Goal: Information Seeking & Learning: Find contact information

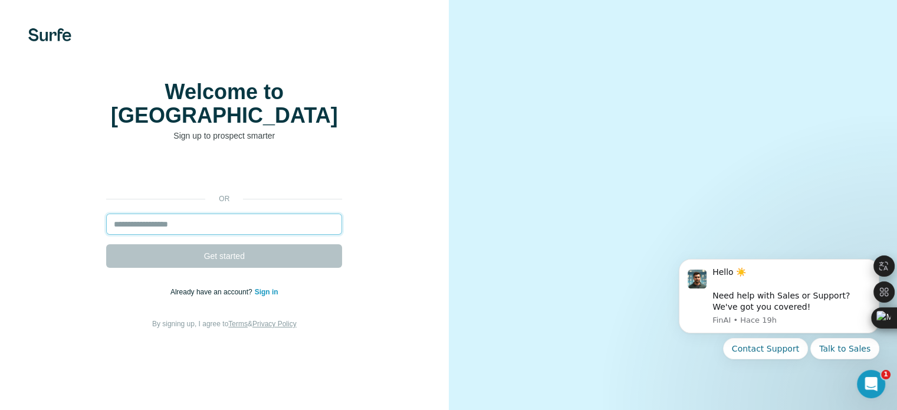
click at [187, 235] on input "email" at bounding box center [224, 223] width 236 height 21
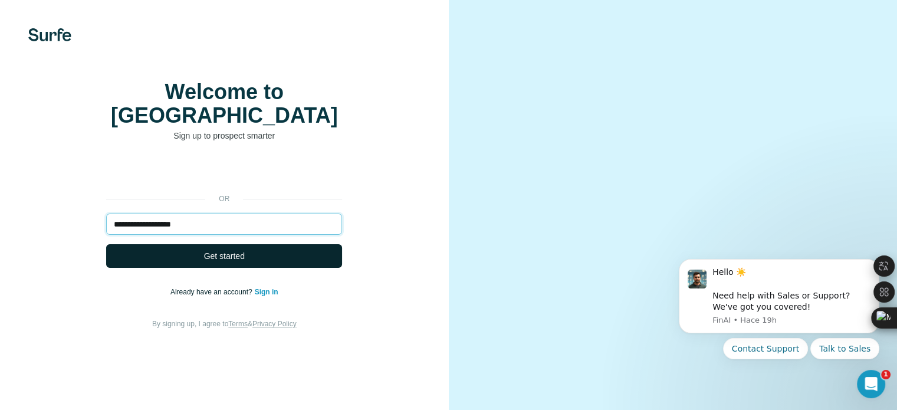
type input "**********"
click at [208, 262] on span "Get started" at bounding box center [224, 256] width 41 height 12
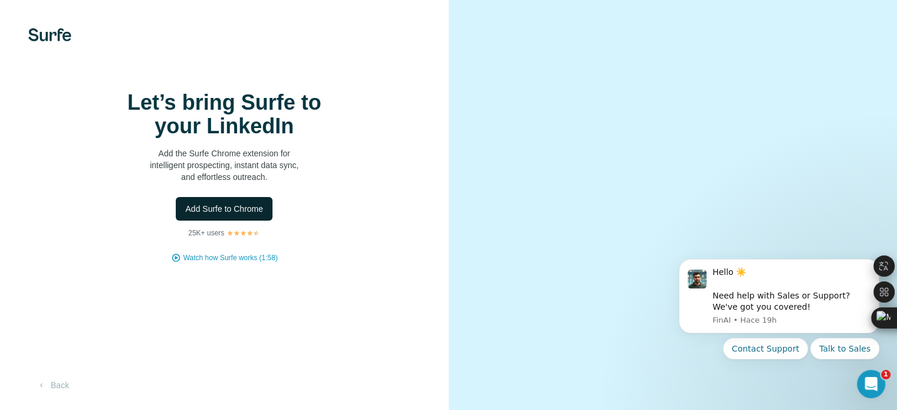
click at [234, 215] on span "Add Surfe to Chrome" at bounding box center [224, 209] width 78 height 12
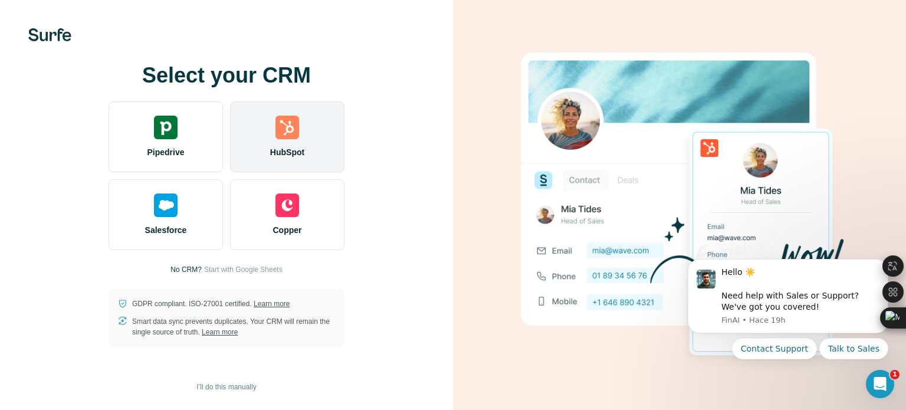
click at [277, 133] on img at bounding box center [287, 128] width 24 height 24
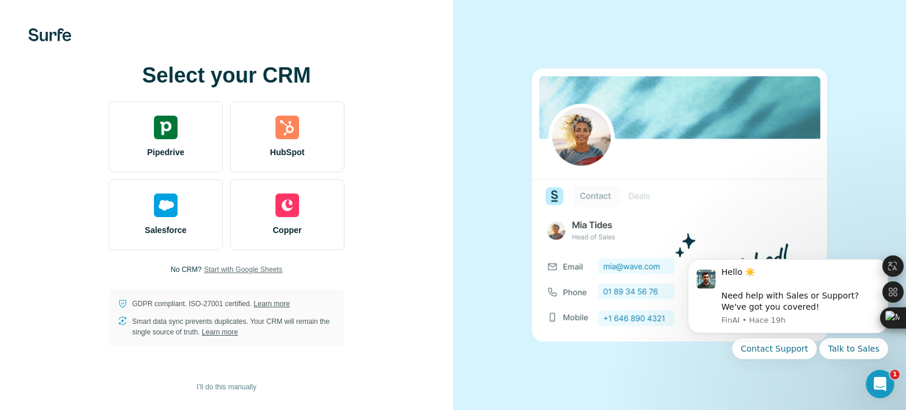
click at [232, 268] on span "Start with Google Sheets" at bounding box center [243, 269] width 78 height 11
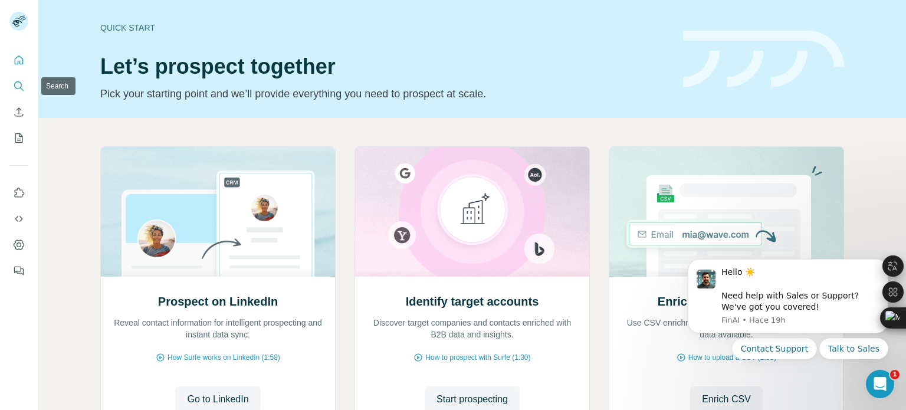
click at [16, 88] on icon "Search" at bounding box center [19, 86] width 12 height 12
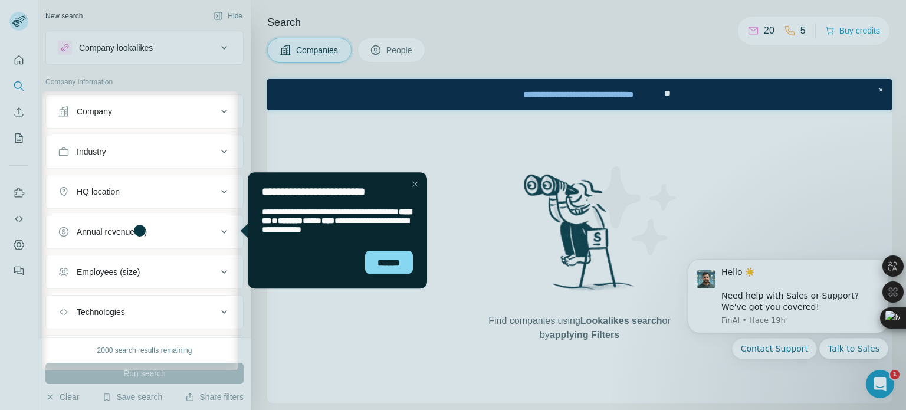
click at [401, 48] on div at bounding box center [453, 45] width 906 height 91
click at [412, 180] on div "Close Step" at bounding box center [414, 184] width 14 height 14
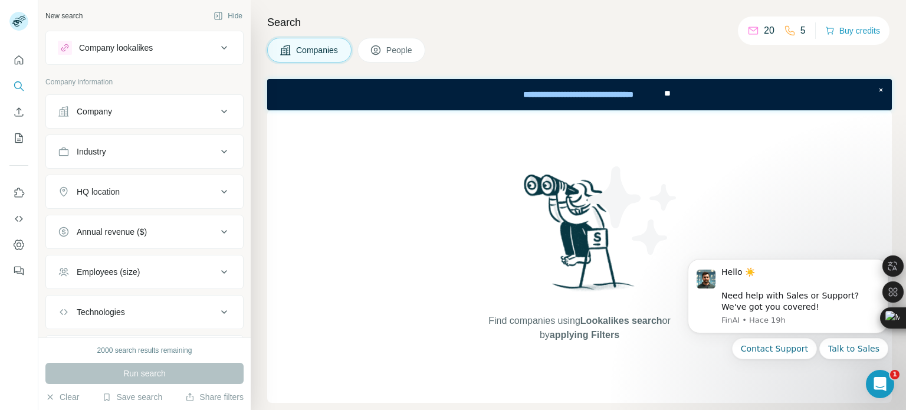
click at [390, 48] on span "People" at bounding box center [399, 50] width 27 height 12
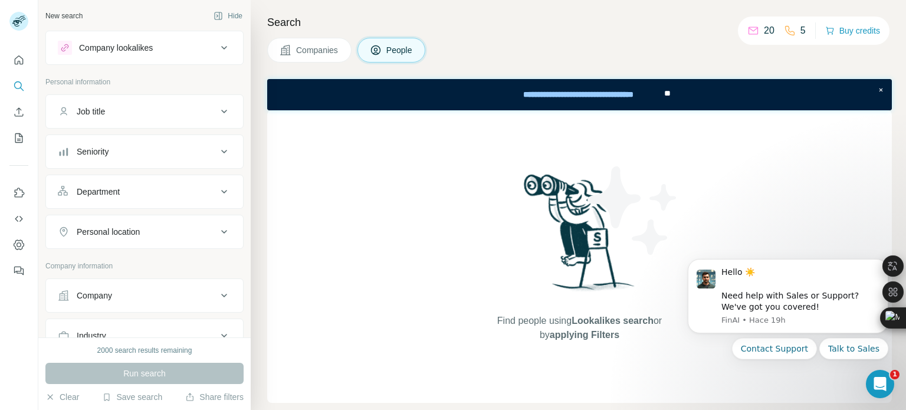
click at [510, 194] on div "Find people using Lookalikes search or by applying Filters" at bounding box center [579, 256] width 212 height 292
click at [285, 21] on h4 "Search" at bounding box center [579, 22] width 624 height 17
click at [347, 96] on div "**********" at bounding box center [579, 94] width 624 height 31
click at [17, 86] on icon "Search" at bounding box center [19, 86] width 12 height 12
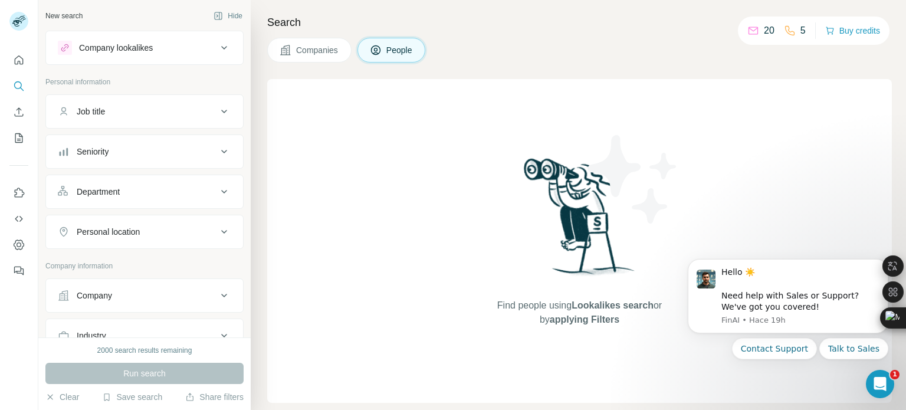
click at [373, 106] on div "Find people using Lookalikes search or by applying Filters" at bounding box center [579, 241] width 624 height 324
click at [409, 174] on div "Find people using Lookalikes search or by applying Filters" at bounding box center [579, 241] width 624 height 324
click at [398, 51] on span "People" at bounding box center [399, 50] width 27 height 12
click at [317, 42] on button "Companies" at bounding box center [309, 50] width 84 height 25
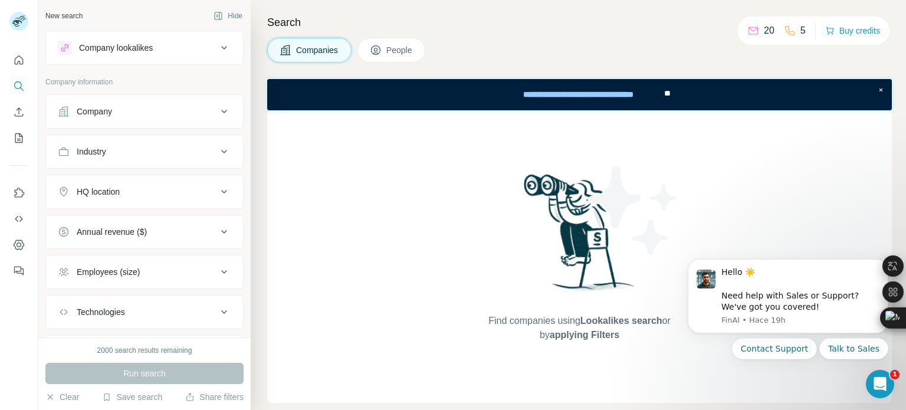
click at [410, 49] on span "People" at bounding box center [399, 50] width 27 height 12
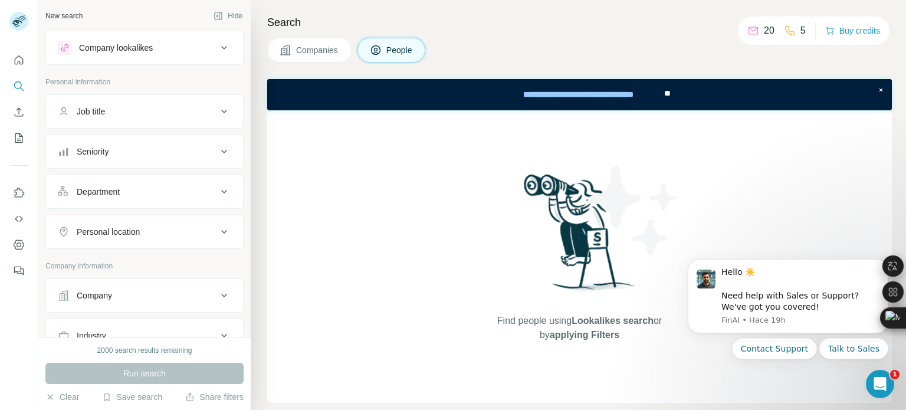
click at [152, 110] on div "Job title" at bounding box center [137, 112] width 159 height 12
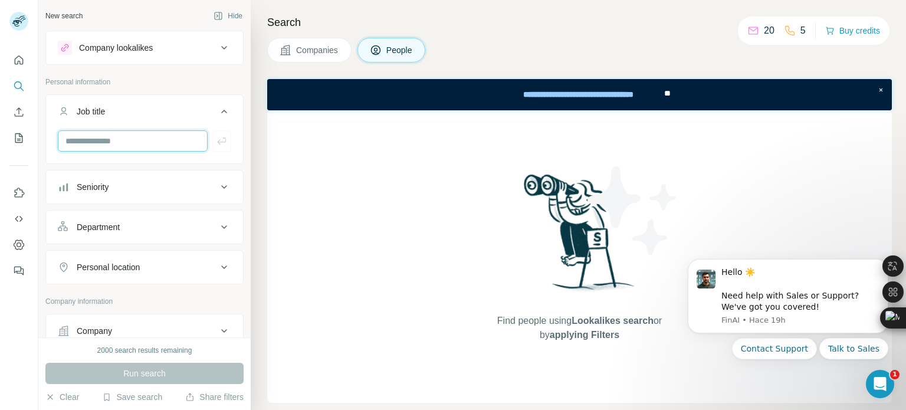
click at [136, 149] on input "text" at bounding box center [133, 140] width 150 height 21
type input "**********"
click at [217, 137] on icon "button" at bounding box center [222, 141] width 12 height 12
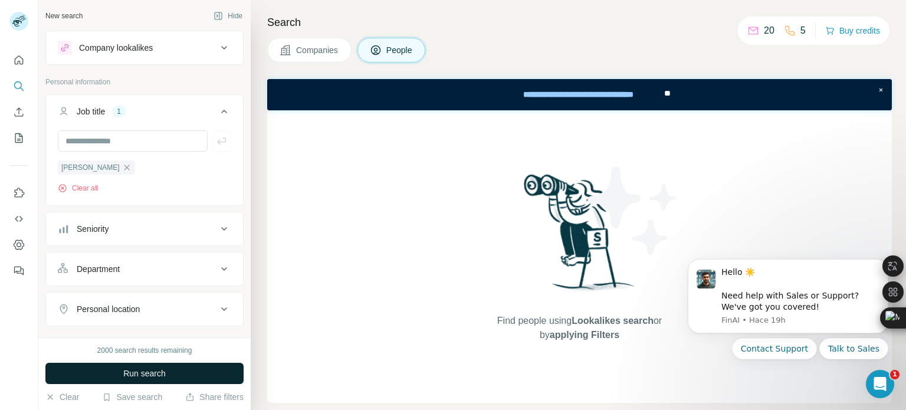
click at [174, 374] on button "Run search" at bounding box center [144, 373] width 198 height 21
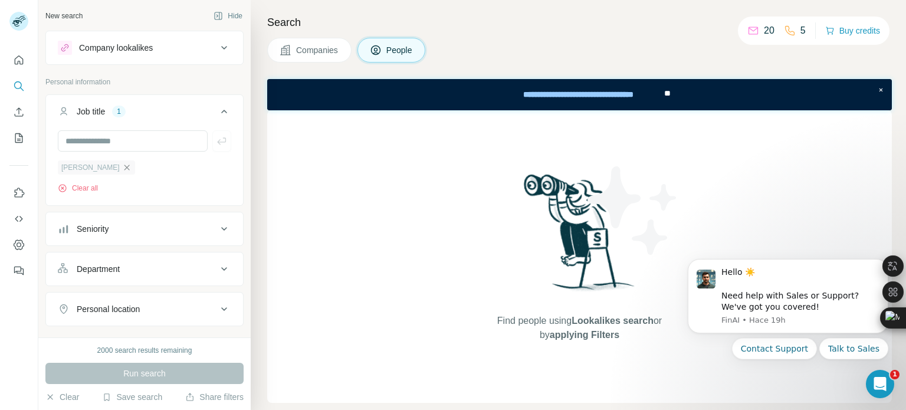
click at [122, 169] on icon "button" at bounding box center [126, 167] width 9 height 9
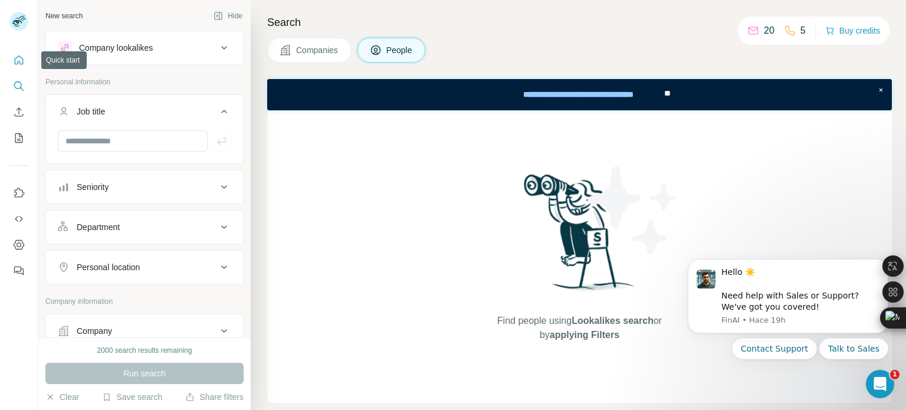
click at [22, 60] on icon "Quick start" at bounding box center [19, 59] width 9 height 9
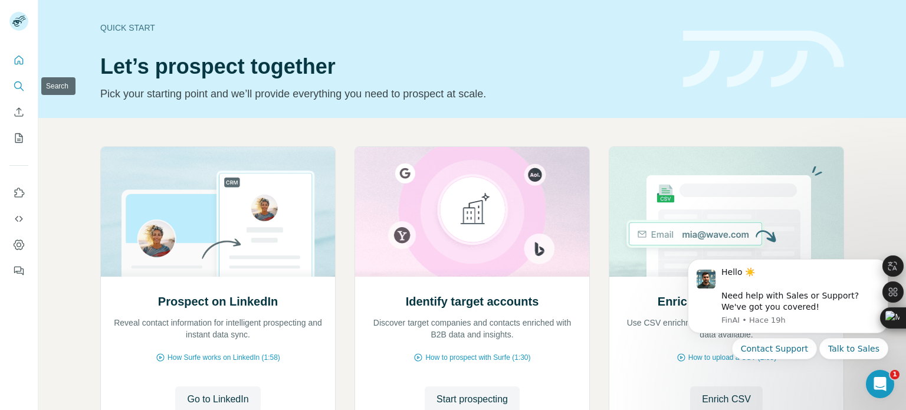
click at [21, 85] on icon "Search" at bounding box center [19, 86] width 12 height 12
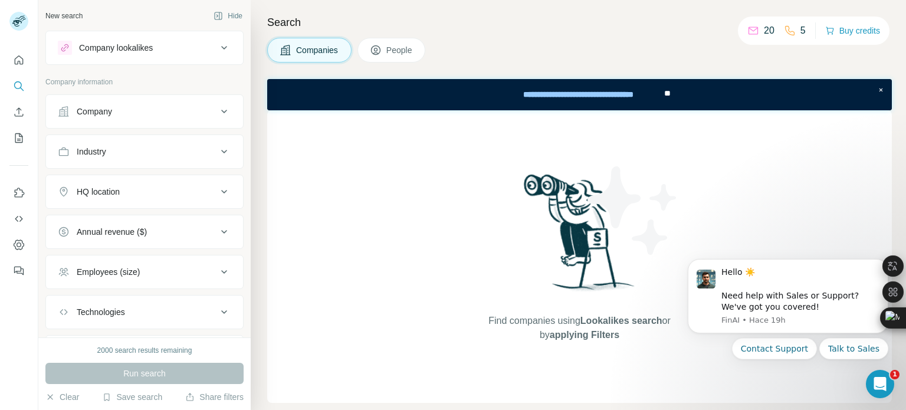
click at [184, 117] on button "Company" at bounding box center [144, 111] width 197 height 28
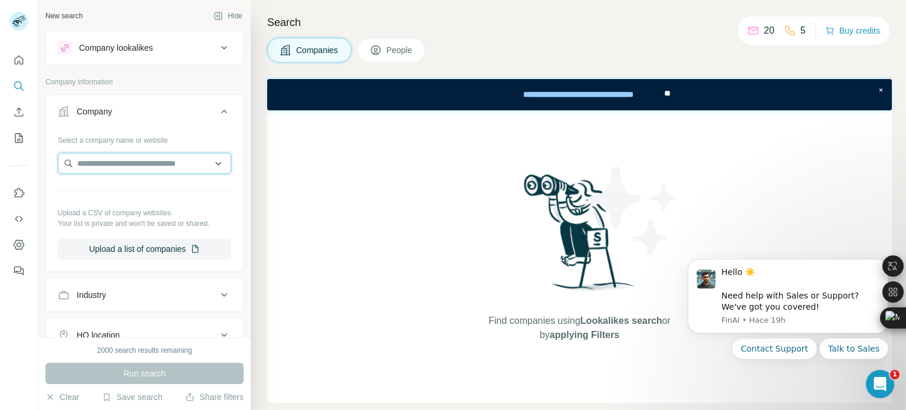
click at [132, 162] on input "text" at bounding box center [144, 163] width 173 height 21
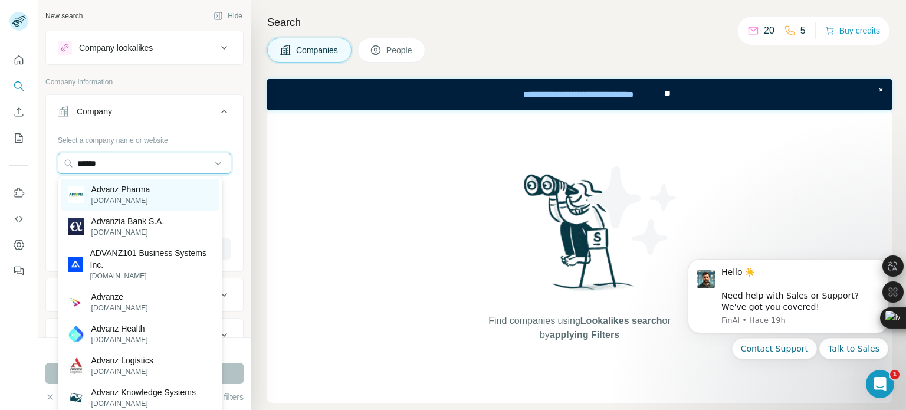
type input "******"
click at [111, 195] on p "[DOMAIN_NAME]" at bounding box center [120, 200] width 59 height 11
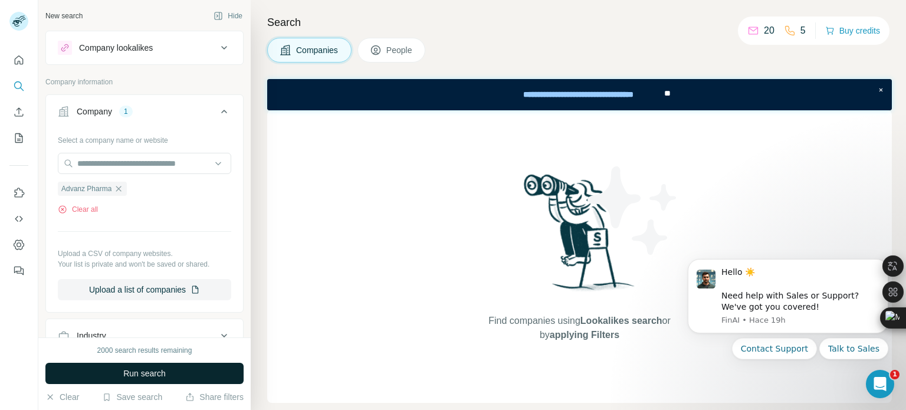
click at [133, 377] on span "Run search" at bounding box center [144, 373] width 42 height 12
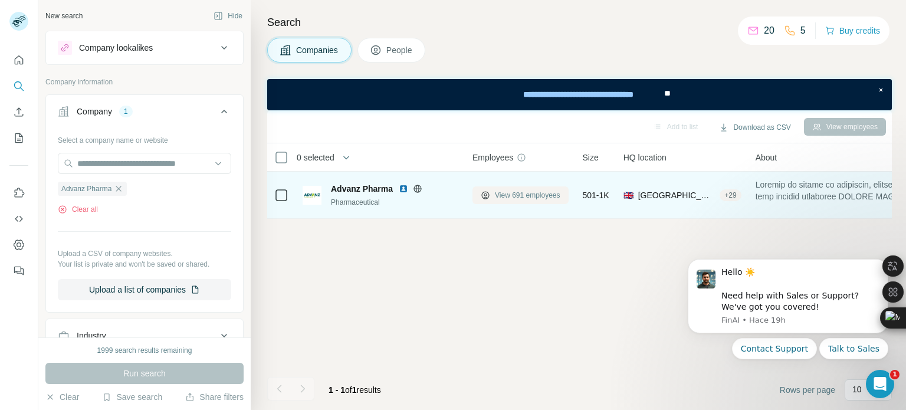
click at [521, 200] on button "View 691 employees" at bounding box center [520, 195] width 96 height 18
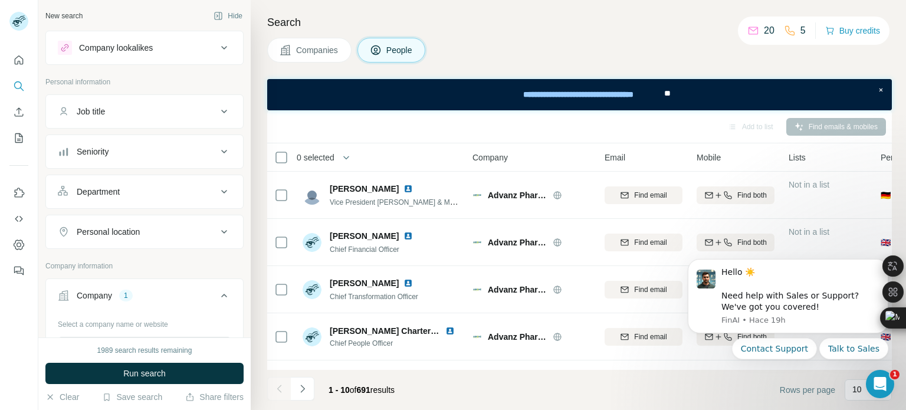
click at [140, 193] on div "Department" at bounding box center [137, 192] width 159 height 12
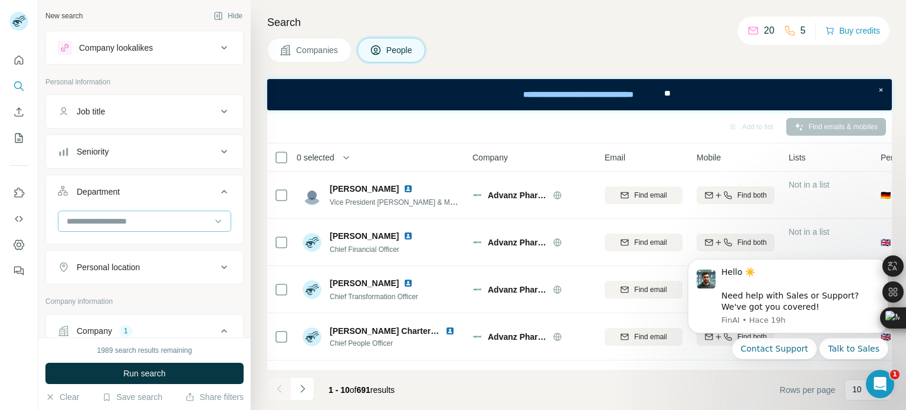
click at [146, 222] on input at bounding box center [138, 221] width 146 height 13
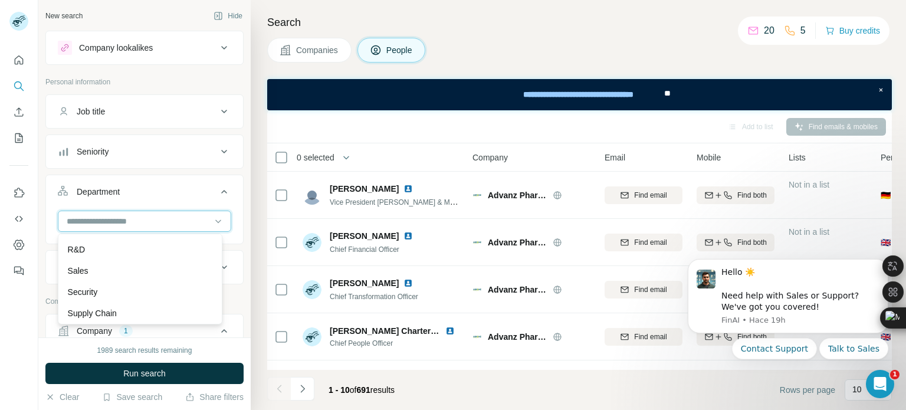
scroll to position [424, 0]
click at [87, 266] on p "Sales" at bounding box center [78, 268] width 21 height 12
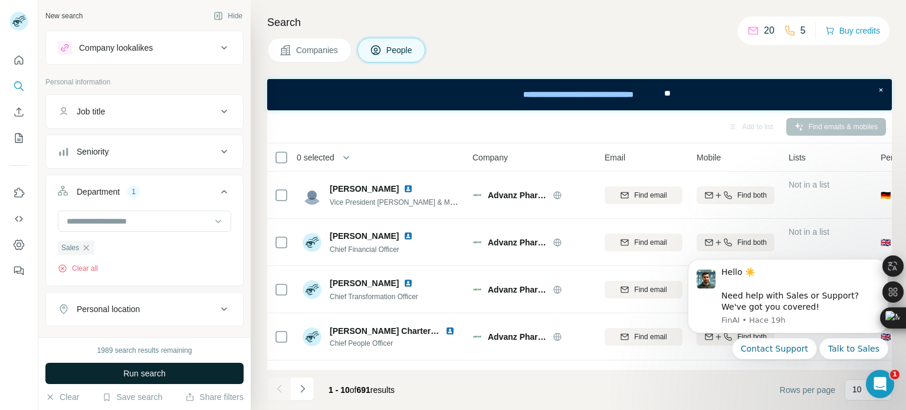
click at [163, 373] on span "Run search" at bounding box center [144, 373] width 42 height 12
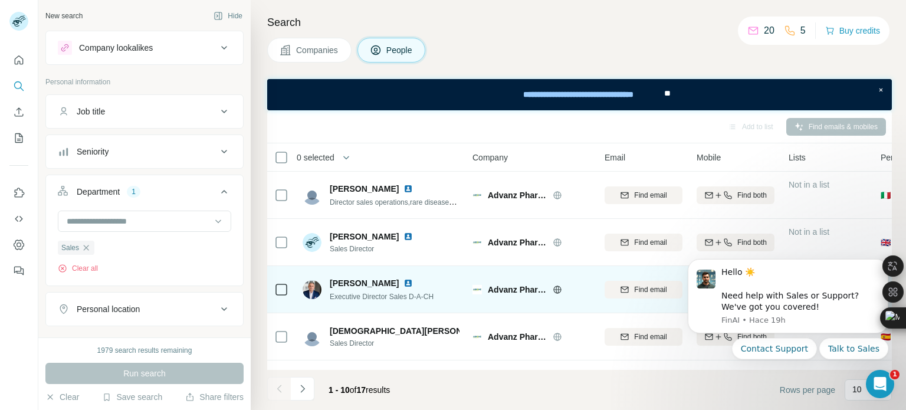
scroll to position [59, 0]
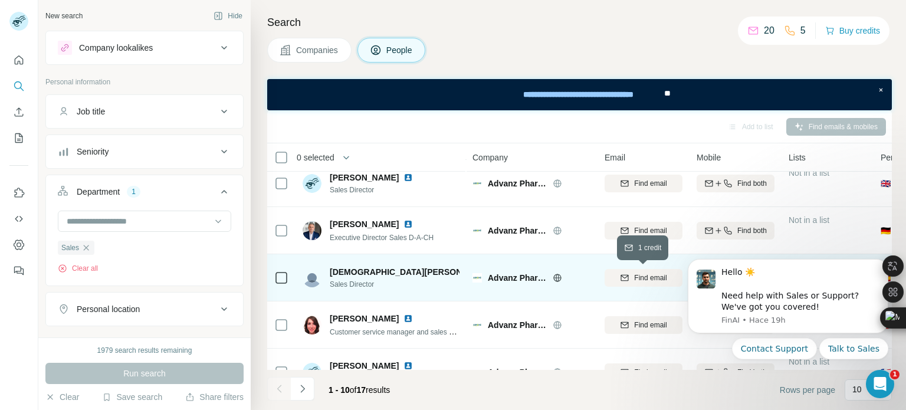
click at [642, 275] on span "Find email" at bounding box center [650, 277] width 32 height 11
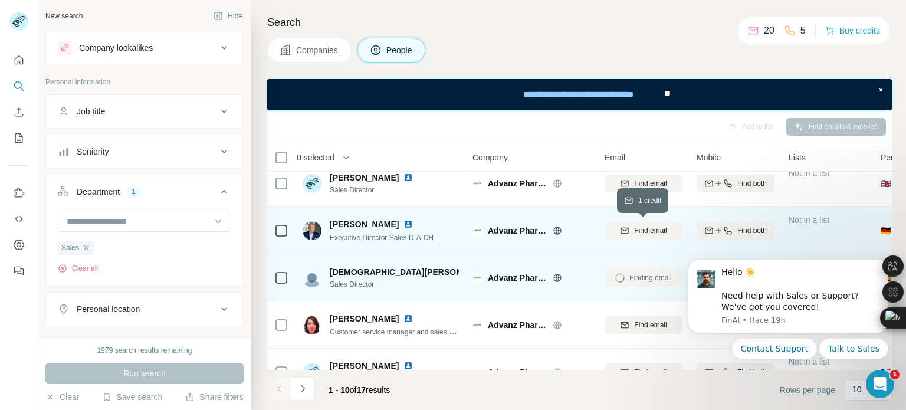
scroll to position [118, 0]
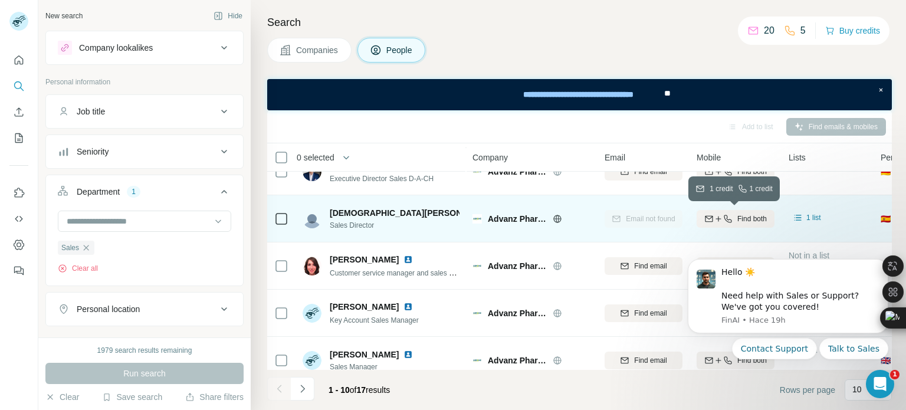
click at [726, 214] on icon "button" at bounding box center [727, 218] width 9 height 9
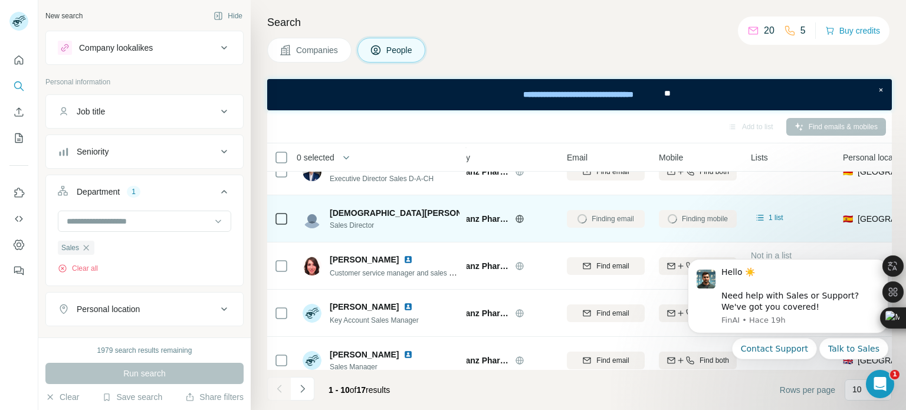
scroll to position [118, 39]
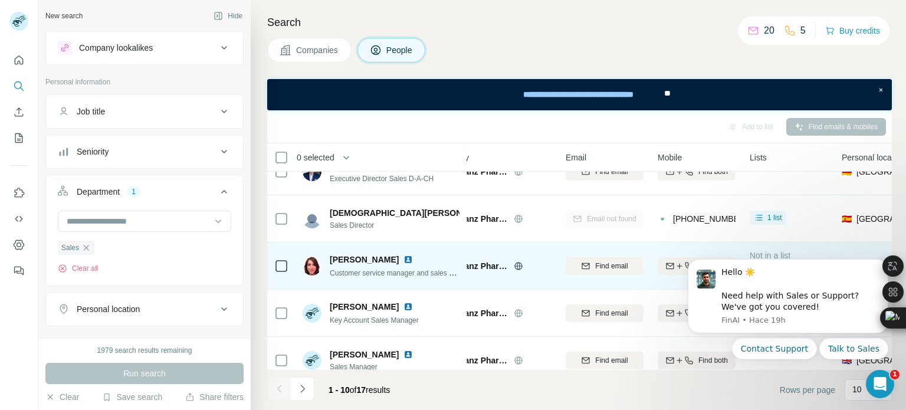
drag, startPoint x: 692, startPoint y: 219, endPoint x: 731, endPoint y: 243, distance: 46.1
click at [731, 243] on td "Find both" at bounding box center [696, 265] width 92 height 47
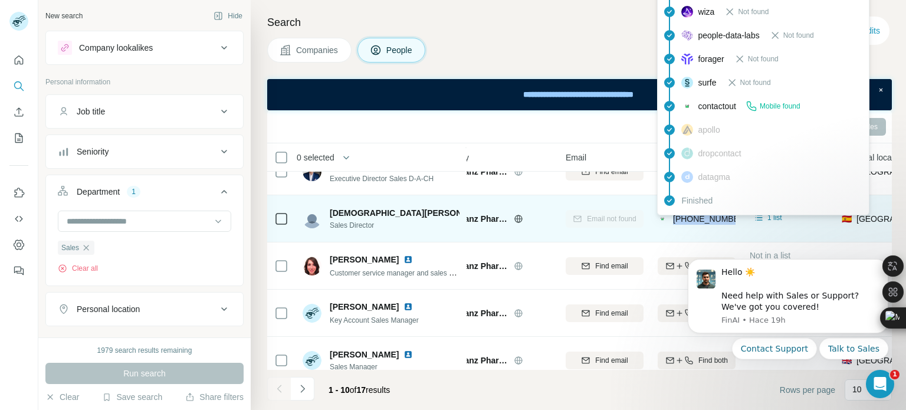
drag, startPoint x: 736, startPoint y: 219, endPoint x: 672, endPoint y: 220, distance: 64.3
click at [672, 220] on td "[PHONE_NUMBER]" at bounding box center [696, 218] width 92 height 47
copy span "[PHONE_NUMBER]"
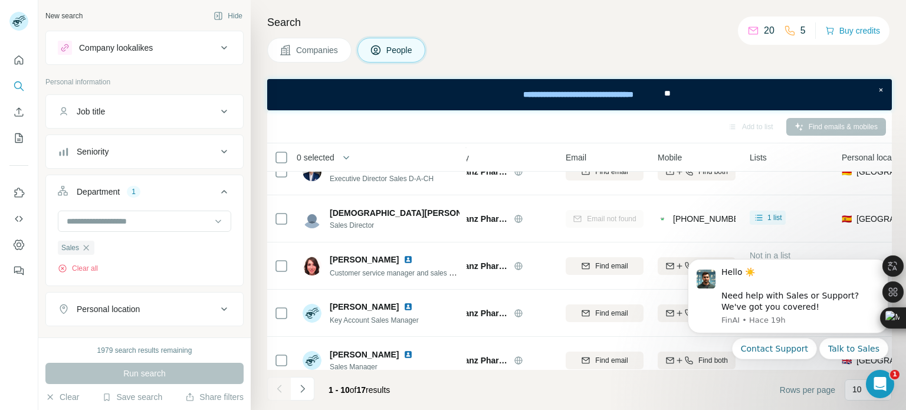
click at [896, 198] on div "Search Companies People Add to list Find emails & mobiles 0 selected People Com…" at bounding box center [578, 205] width 655 height 410
click at [698, 384] on body "Hello ☀️ ​ Need help with Sales or Support? We've got you covered! [GEOGRAPHIC_…" at bounding box center [787, 324] width 226 height 150
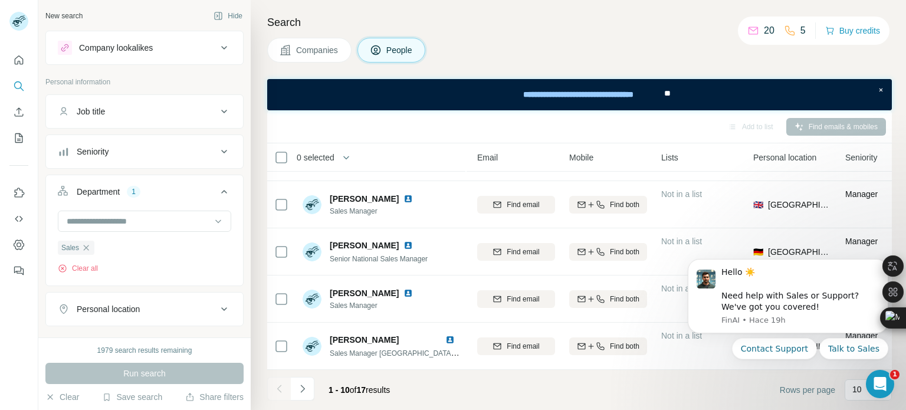
scroll to position [279, 110]
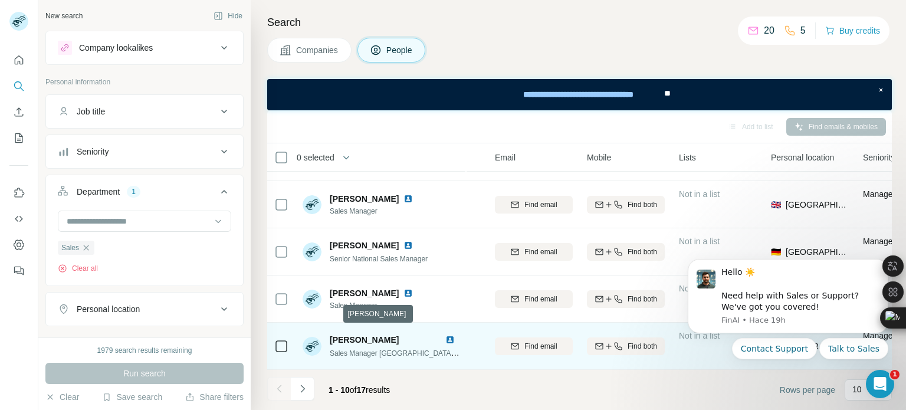
drag, startPoint x: 415, startPoint y: 333, endPoint x: 330, endPoint y: 337, distance: 85.0
click at [330, 337] on span "[PERSON_NAME]" at bounding box center [364, 339] width 69 height 9
copy span "[PERSON_NAME]"
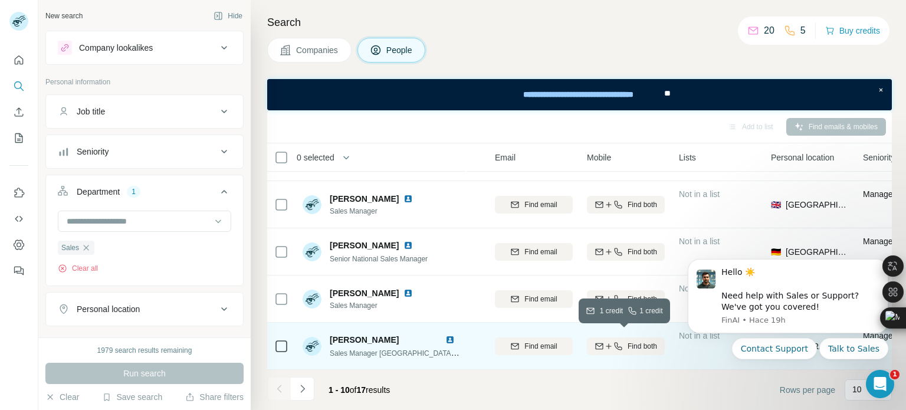
click at [615, 341] on icon "button" at bounding box center [617, 345] width 9 height 9
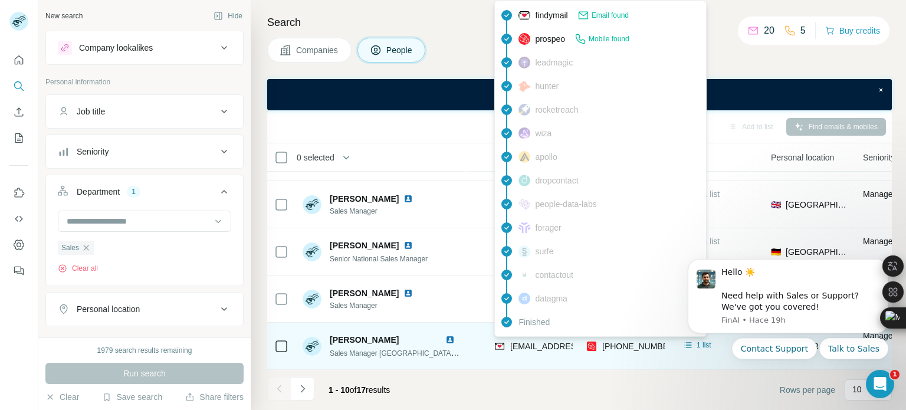
drag, startPoint x: 522, startPoint y: 341, endPoint x: 494, endPoint y: 360, distance: 34.0
click at [494, 360] on td "[EMAIL_ADDRESS][PERSON_NAME][DOMAIN_NAME]" at bounding box center [534, 345] width 92 height 47
click at [567, 341] on span "[EMAIL_ADDRESS][PERSON_NAME][DOMAIN_NAME]" at bounding box center [614, 345] width 208 height 9
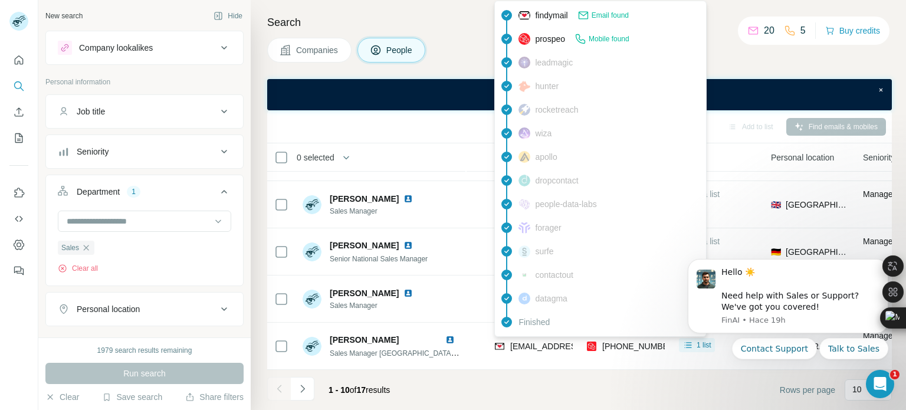
click at [566, 16] on span "findymail" at bounding box center [551, 15] width 32 height 12
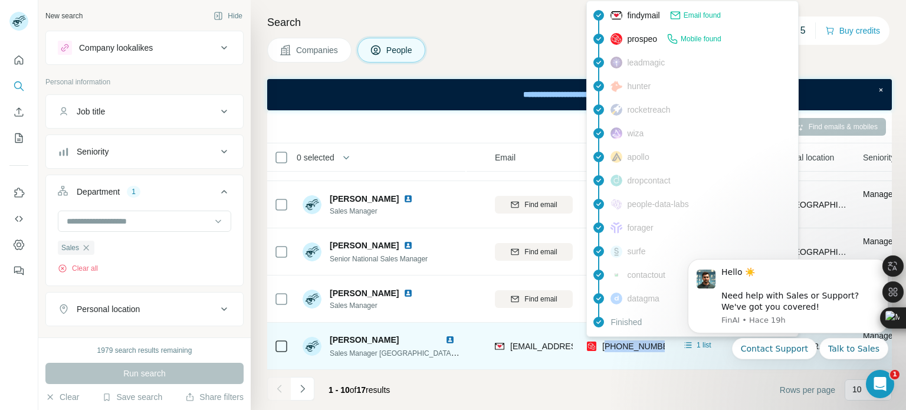
drag, startPoint x: 605, startPoint y: 344, endPoint x: 662, endPoint y: 341, distance: 56.6
click at [662, 341] on span "[PHONE_NUMBER]" at bounding box center [639, 345] width 74 height 9
copy span "34669490852"
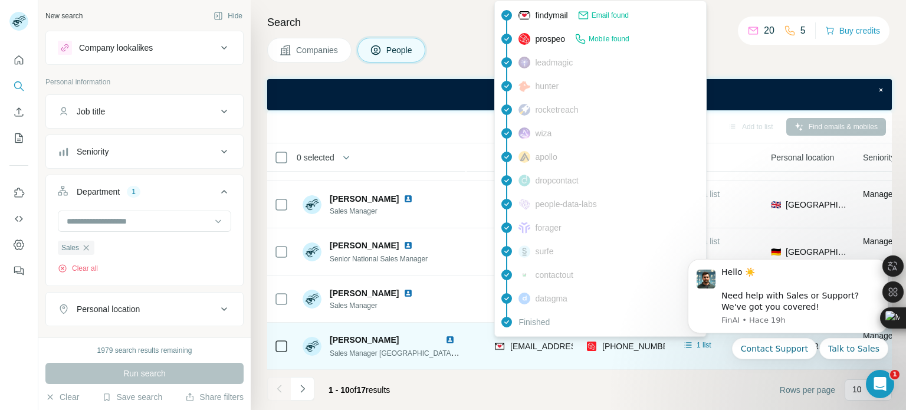
click at [566, 343] on span "[EMAIL_ADDRESS][PERSON_NAME][DOMAIN_NAME]" at bounding box center [614, 345] width 208 height 9
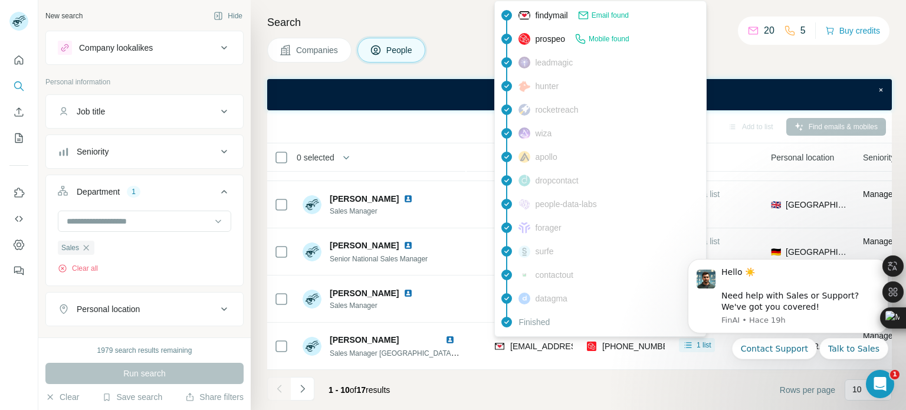
click at [547, 335] on div "findymail Email found prospeo Mobile found leadmagic hunter rocketreach [PERSON…" at bounding box center [600, 169] width 212 height 336
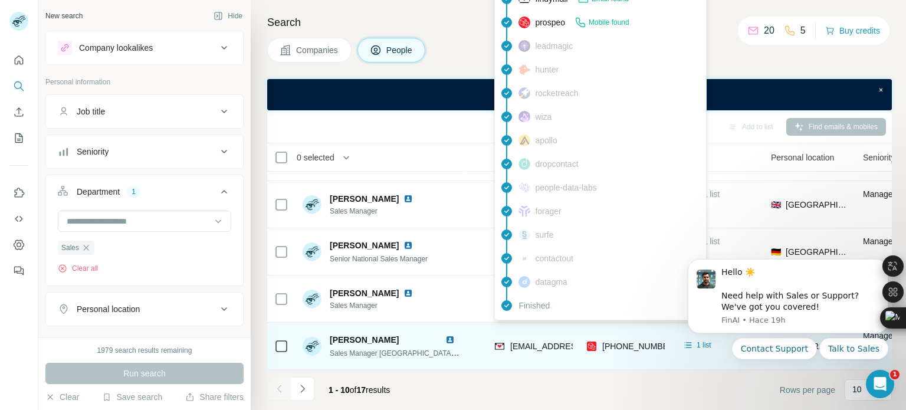
click at [547, 344] on span "[EMAIL_ADDRESS][PERSON_NAME][DOMAIN_NAME]" at bounding box center [614, 345] width 208 height 9
click at [538, 341] on span "[EMAIL_ADDRESS][PERSON_NAME][DOMAIN_NAME]" at bounding box center [614, 345] width 208 height 9
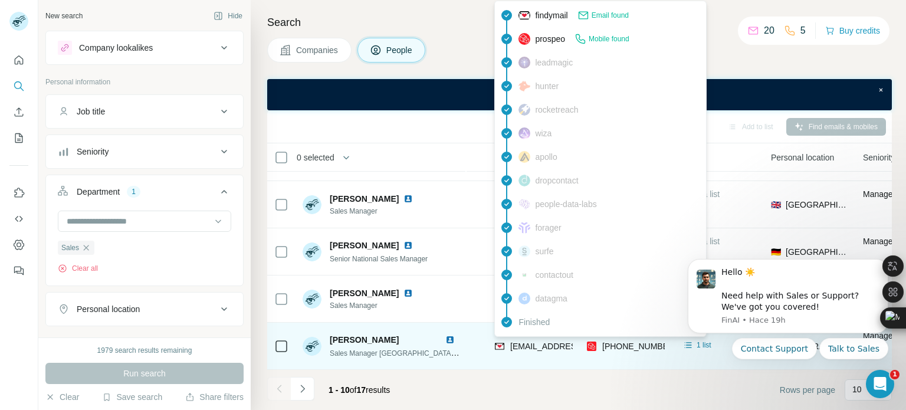
click at [502, 341] on img at bounding box center [499, 346] width 9 height 12
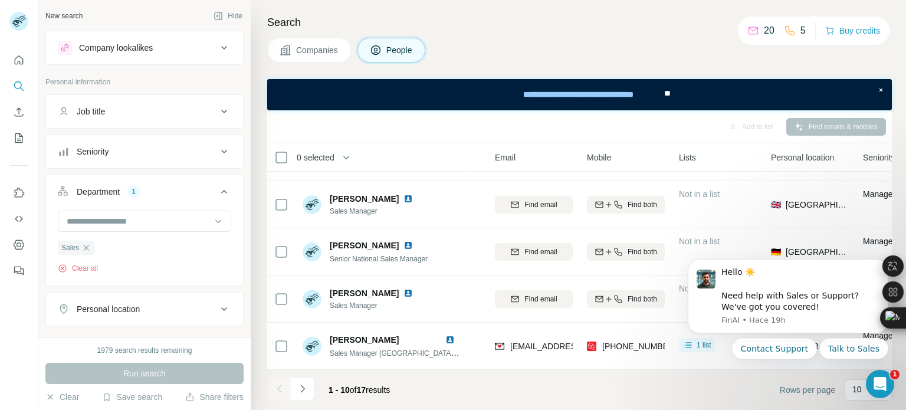
drag, startPoint x: 508, startPoint y: 341, endPoint x: 615, endPoint y: 375, distance: 112.6
click at [615, 375] on footer "1 - 10 of 17 results Rows per page 10" at bounding box center [579, 390] width 624 height 40
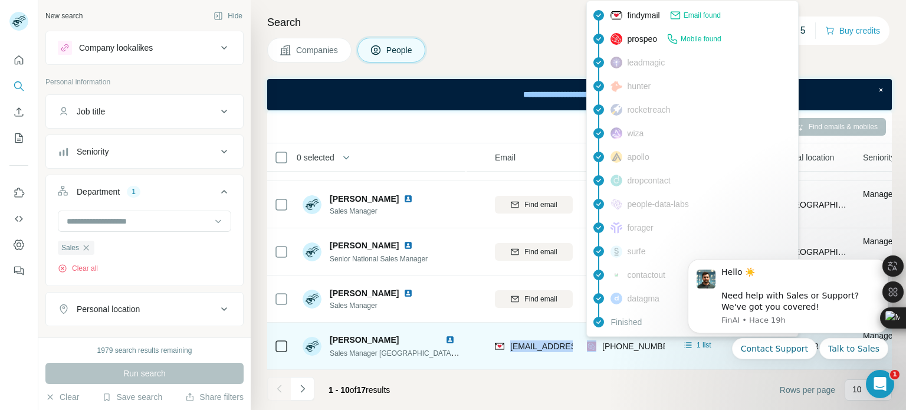
drag, startPoint x: 508, startPoint y: 343, endPoint x: 589, endPoint y: 348, distance: 80.9
click at [0, 0] on tr "[PERSON_NAME] Sales Manager [GEOGRAPHIC_DATA] S&M [GEOGRAPHIC_DATA] Advanz Phar…" at bounding box center [0, 0] width 0 height 0
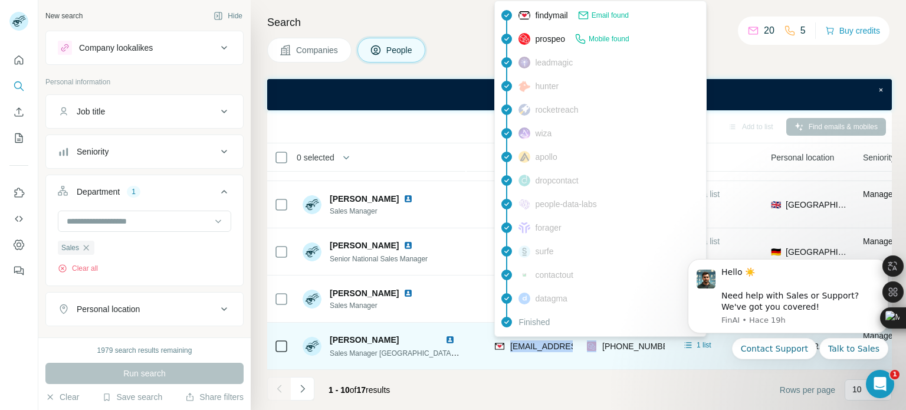
copy span "[EMAIL_ADDRESS][PERSON_NAME][DOMAIN_NAME]"
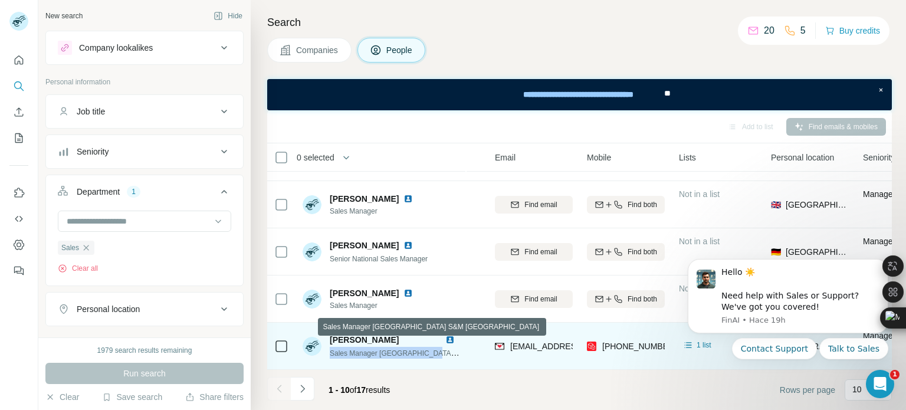
drag, startPoint x: 330, startPoint y: 348, endPoint x: 433, endPoint y: 350, distance: 102.6
click at [433, 350] on span "Sales Manager [GEOGRAPHIC_DATA] S&M [GEOGRAPHIC_DATA]" at bounding box center [438, 352] width 216 height 9
copy span "Sales Manager [GEOGRAPHIC_DATA]"
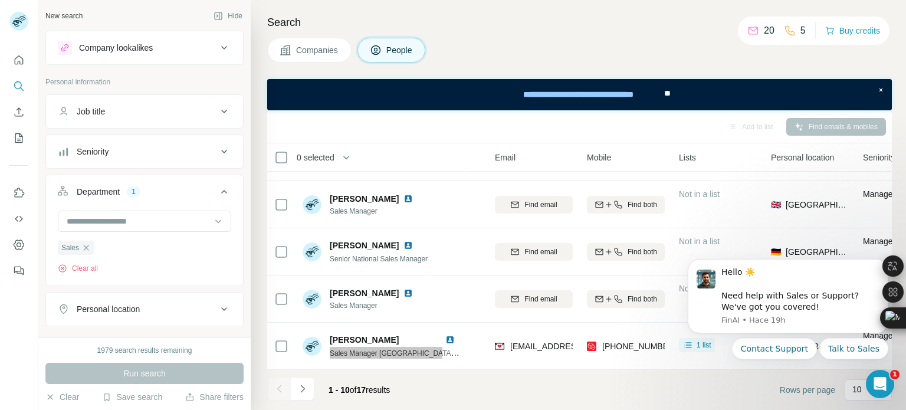
drag, startPoint x: 674, startPoint y: 367, endPoint x: 726, endPoint y: 362, distance: 52.2
click at [726, 362] on body "Hello ☀️ ​ Need help with Sales or Support? We've got you covered! [GEOGRAPHIC_…" at bounding box center [787, 324] width 226 height 150
drag, startPoint x: 687, startPoint y: 362, endPoint x: 702, endPoint y: 364, distance: 14.3
click at [702, 364] on body "Hello ☀️ ​ Need help with Sales or Support? We've got you covered! [GEOGRAPHIC_…" at bounding box center [787, 324] width 226 height 150
drag, startPoint x: 694, startPoint y: 367, endPoint x: 729, endPoint y: 368, distance: 34.8
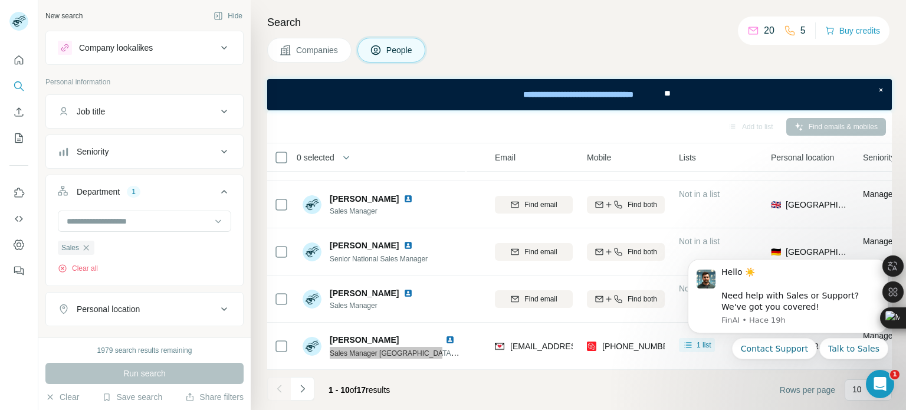
click at [729, 368] on body "Hello ☀️ ​ Need help with Sales or Support? We've got you covered! [GEOGRAPHIC_…" at bounding box center [787, 324] width 226 height 150
drag, startPoint x: 691, startPoint y: 367, endPoint x: 723, endPoint y: 367, distance: 32.4
click at [723, 367] on body "Hello ☀️ ​ Need help with Sales or Support? We've got you covered! [GEOGRAPHIC_…" at bounding box center [787, 324] width 226 height 150
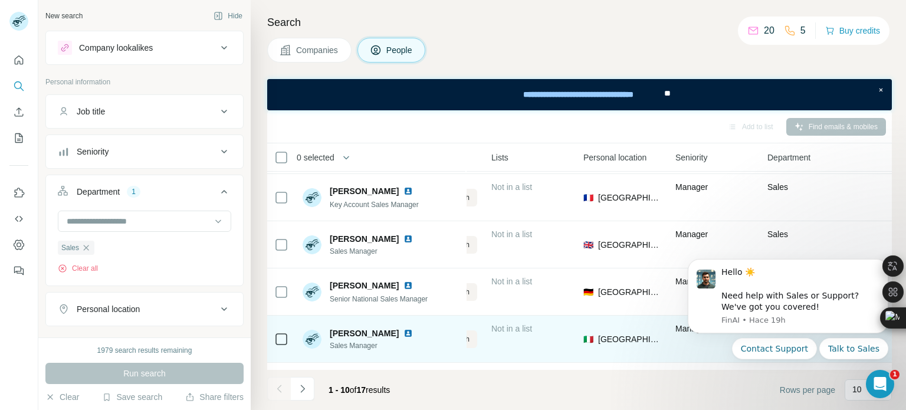
scroll to position [279, 297]
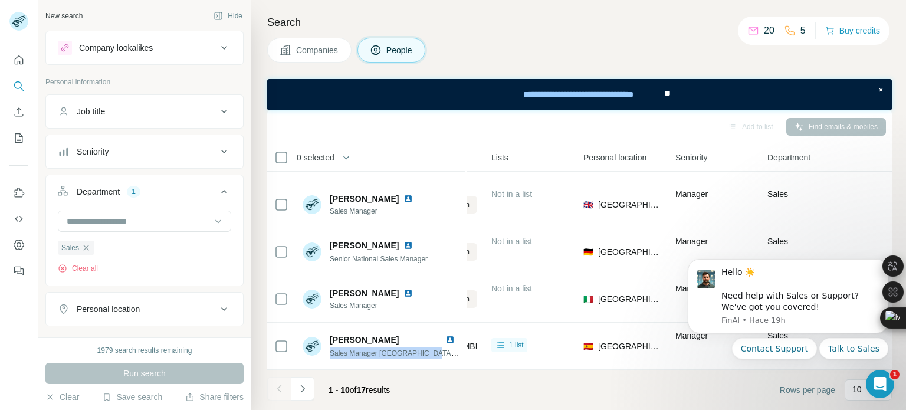
click at [302, 389] on icon "Navigate to next page" at bounding box center [303, 389] width 12 height 12
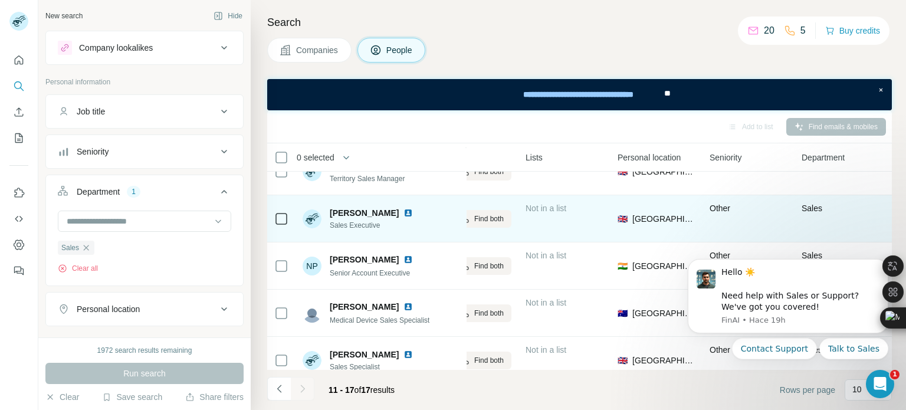
scroll to position [137, 263]
